Goal: Transaction & Acquisition: Purchase product/service

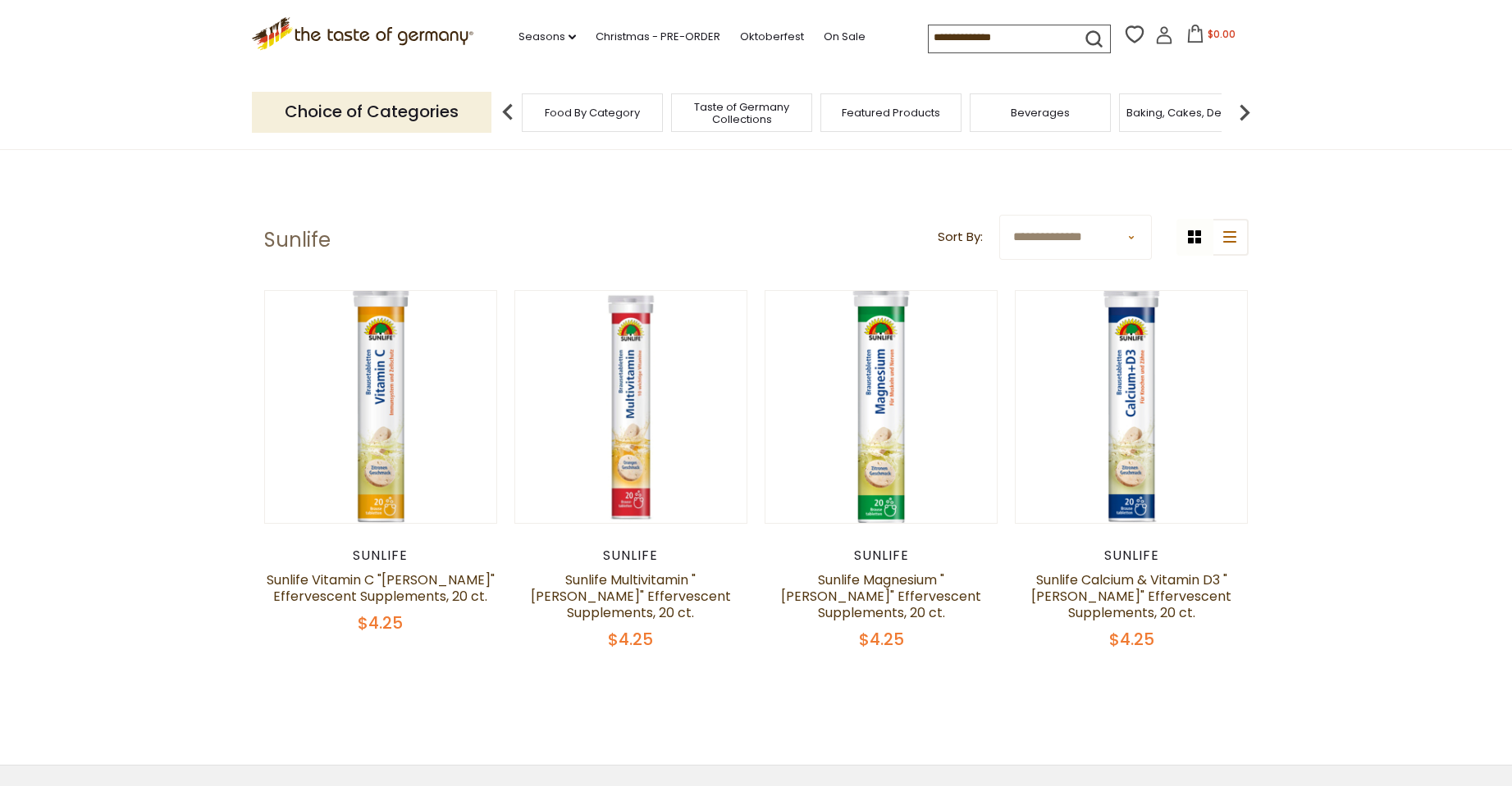
click at [508, 115] on img at bounding box center [507, 112] width 32 height 32
click at [384, 586] on link "Sunlife Vitamin C "[PERSON_NAME]" Effervescent Supplements, 20 ct." at bounding box center [380, 588] width 228 height 35
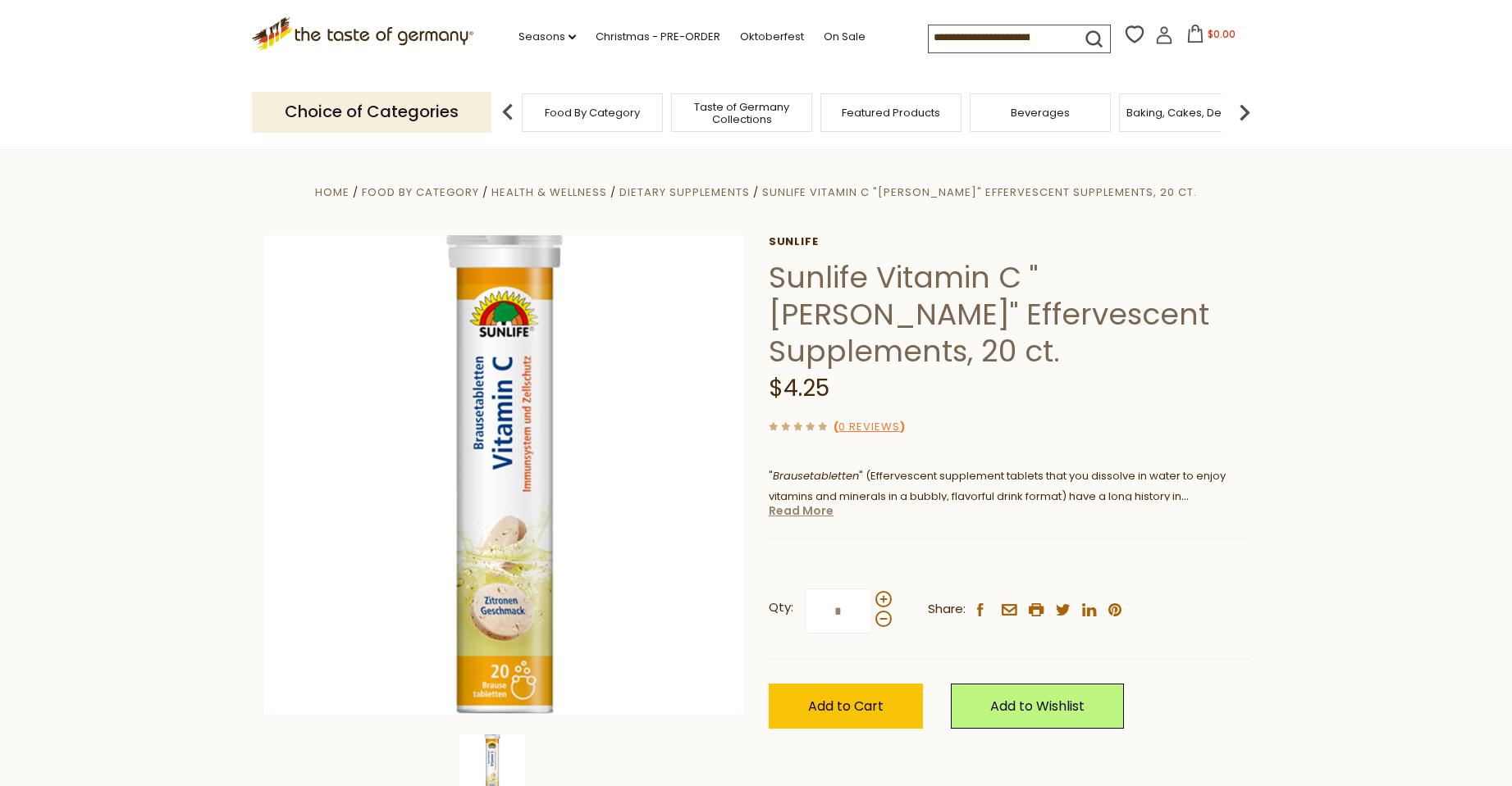
click at [785, 502] on link "Read More" at bounding box center [801, 511] width 65 height 17
